Goal: Task Accomplishment & Management: Use online tool/utility

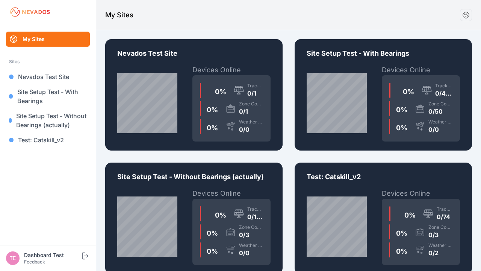
click at [194, 95] on div "0 % Trackers 0/1 0 % Zone Controllers 0/1 0 % Weather Sensors 0/0" at bounding box center [232, 108] width 78 height 66
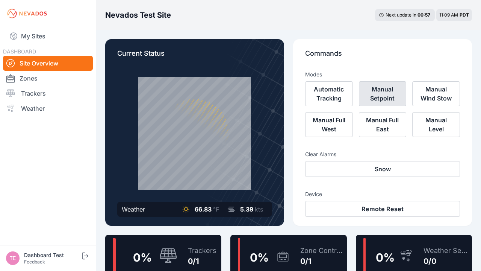
click at [383, 94] on button "Manual Setpoint" at bounding box center [383, 93] width 48 height 25
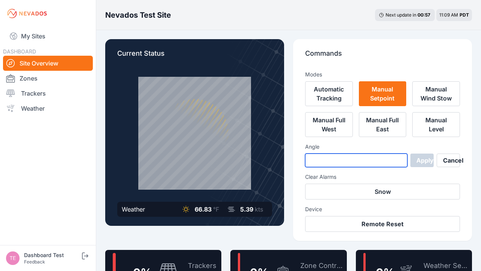
type input "*"
